Goal: Task Accomplishment & Management: Complete application form

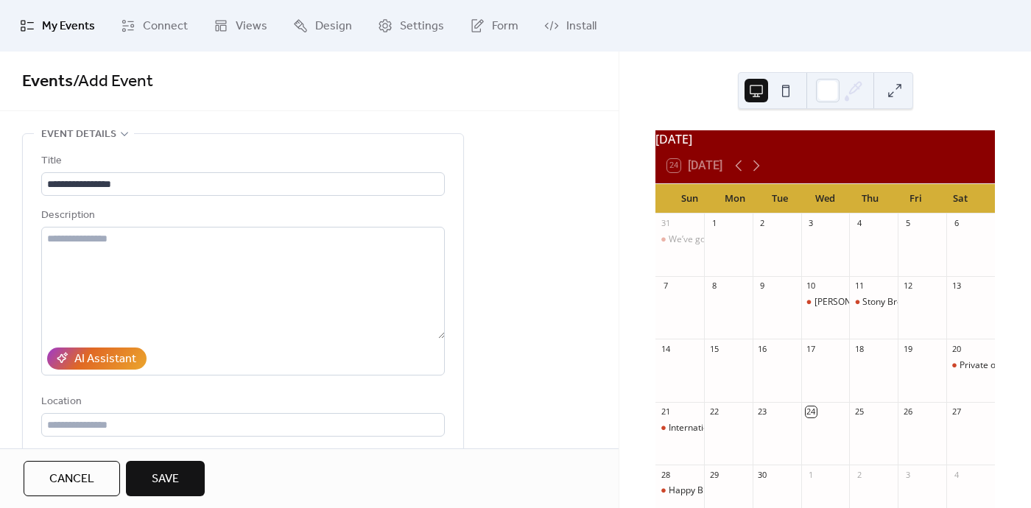
click at [167, 476] on span "Save" at bounding box center [165, 480] width 27 height 18
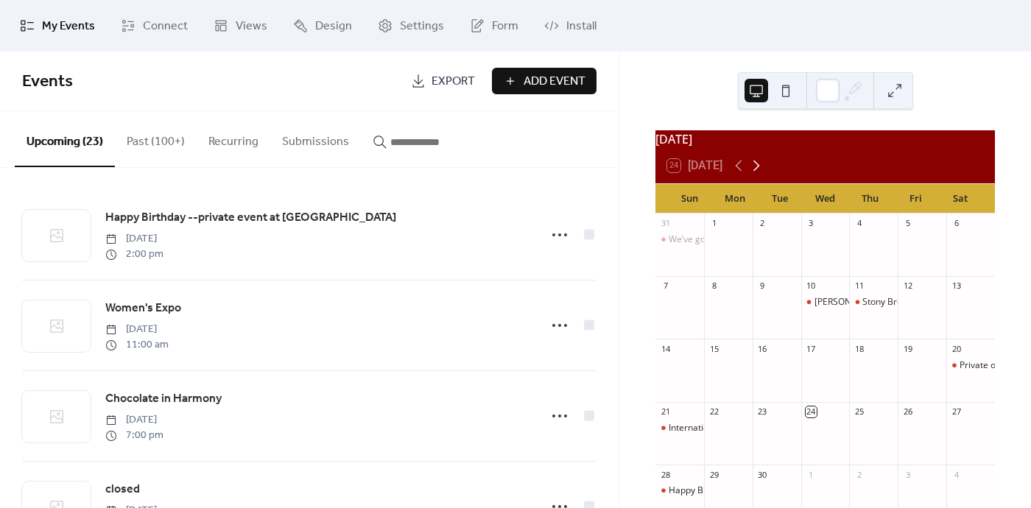
click at [754, 173] on icon at bounding box center [757, 166] width 18 height 18
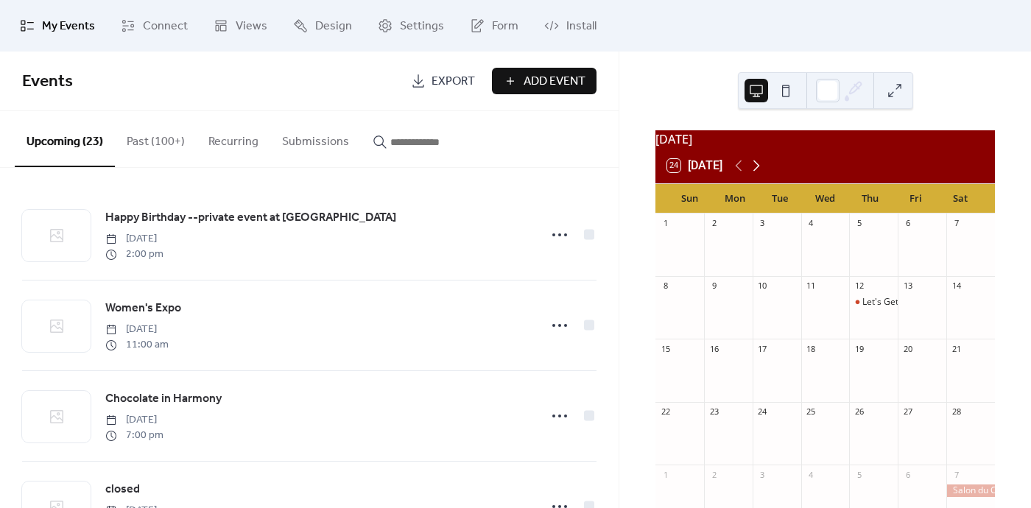
click at [754, 173] on icon at bounding box center [757, 166] width 18 height 18
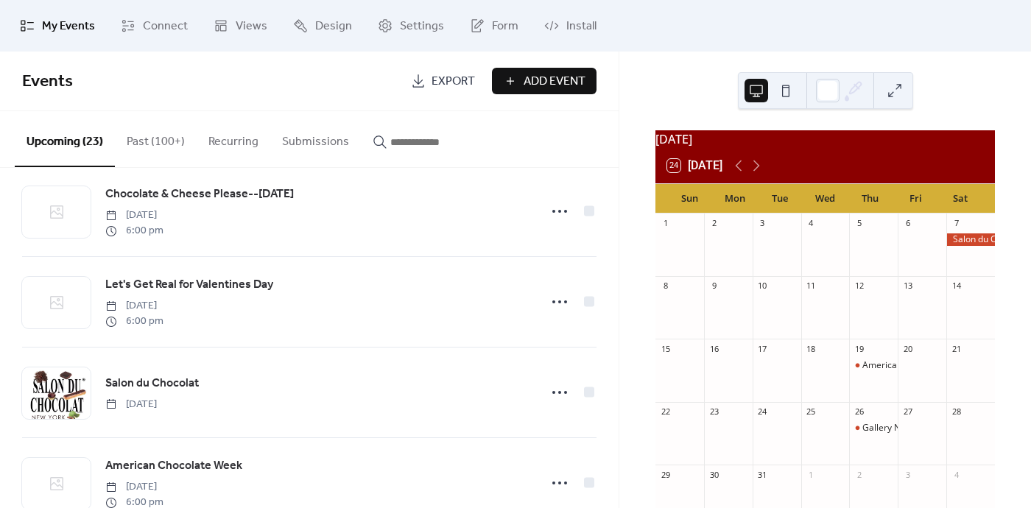
scroll to position [1205, 0]
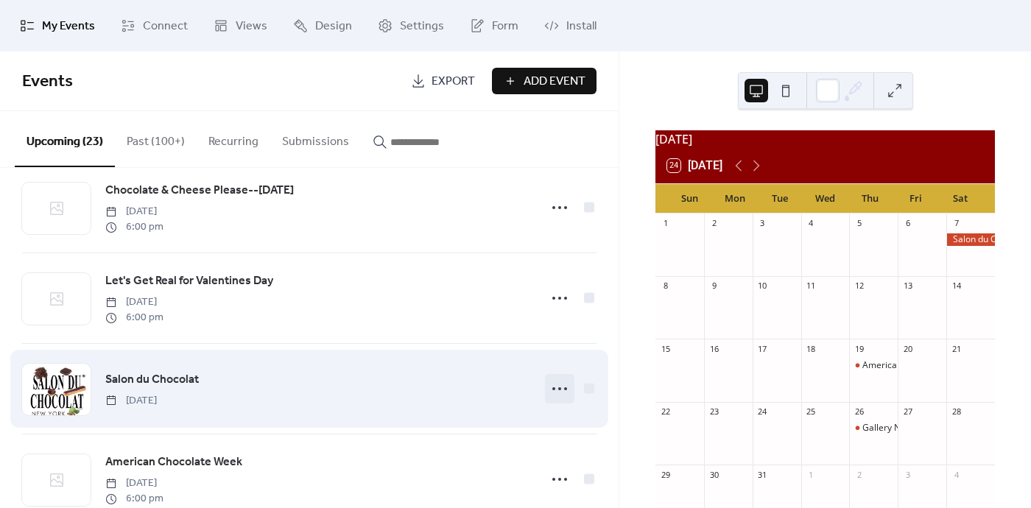
click at [552, 389] on circle at bounding box center [553, 388] width 3 height 3
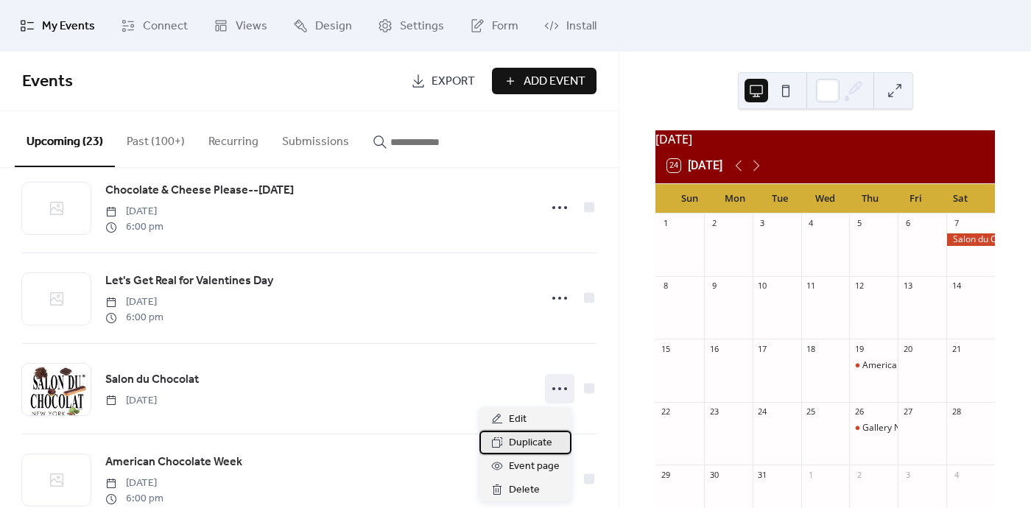
click at [520, 444] on span "Duplicate" at bounding box center [530, 444] width 43 height 18
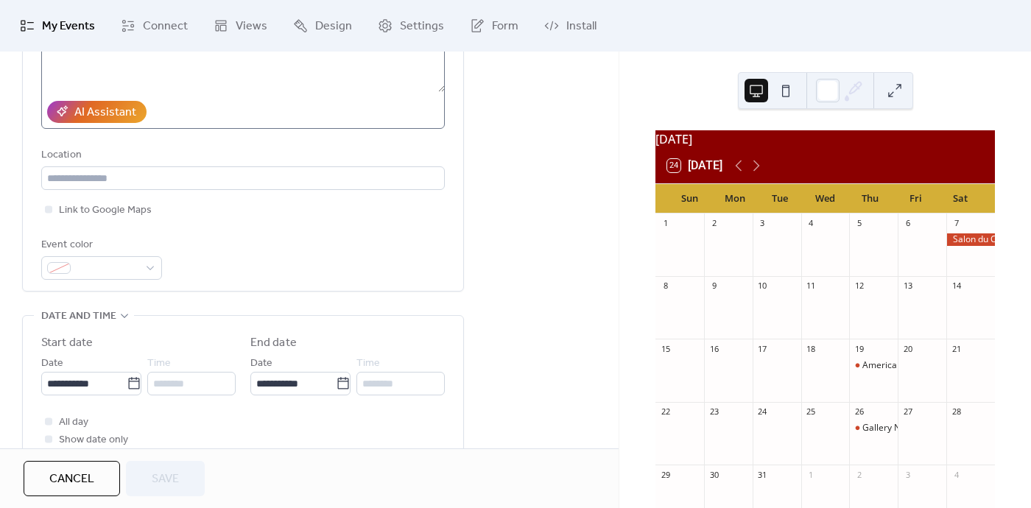
scroll to position [259, 0]
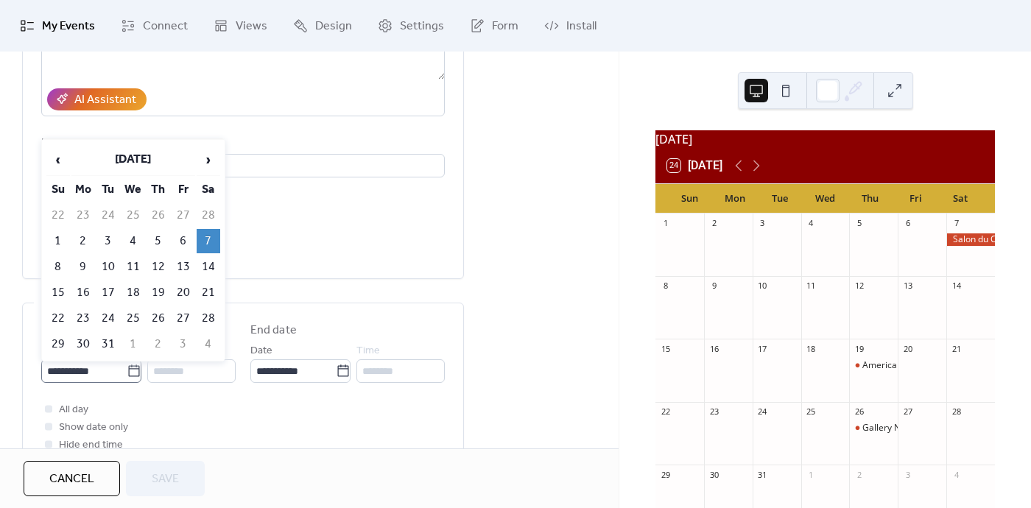
click at [129, 368] on icon at bounding box center [134, 371] width 15 height 15
click at [127, 368] on input "**********" at bounding box center [83, 371] width 85 height 24
click at [53, 261] on td "8" at bounding box center [58, 267] width 24 height 24
type input "**********"
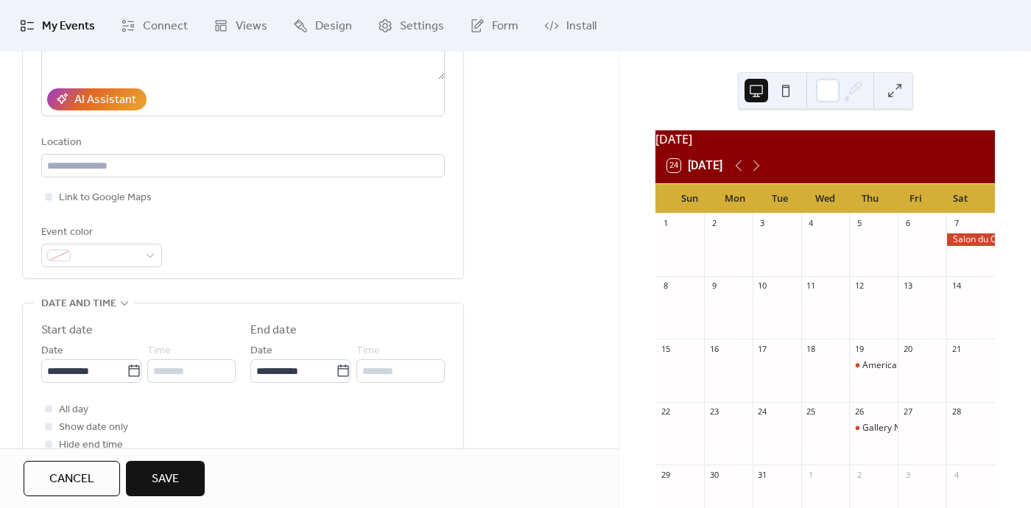
click at [171, 478] on span "Save" at bounding box center [165, 480] width 27 height 18
